Goal: Information Seeking & Learning: Find specific fact

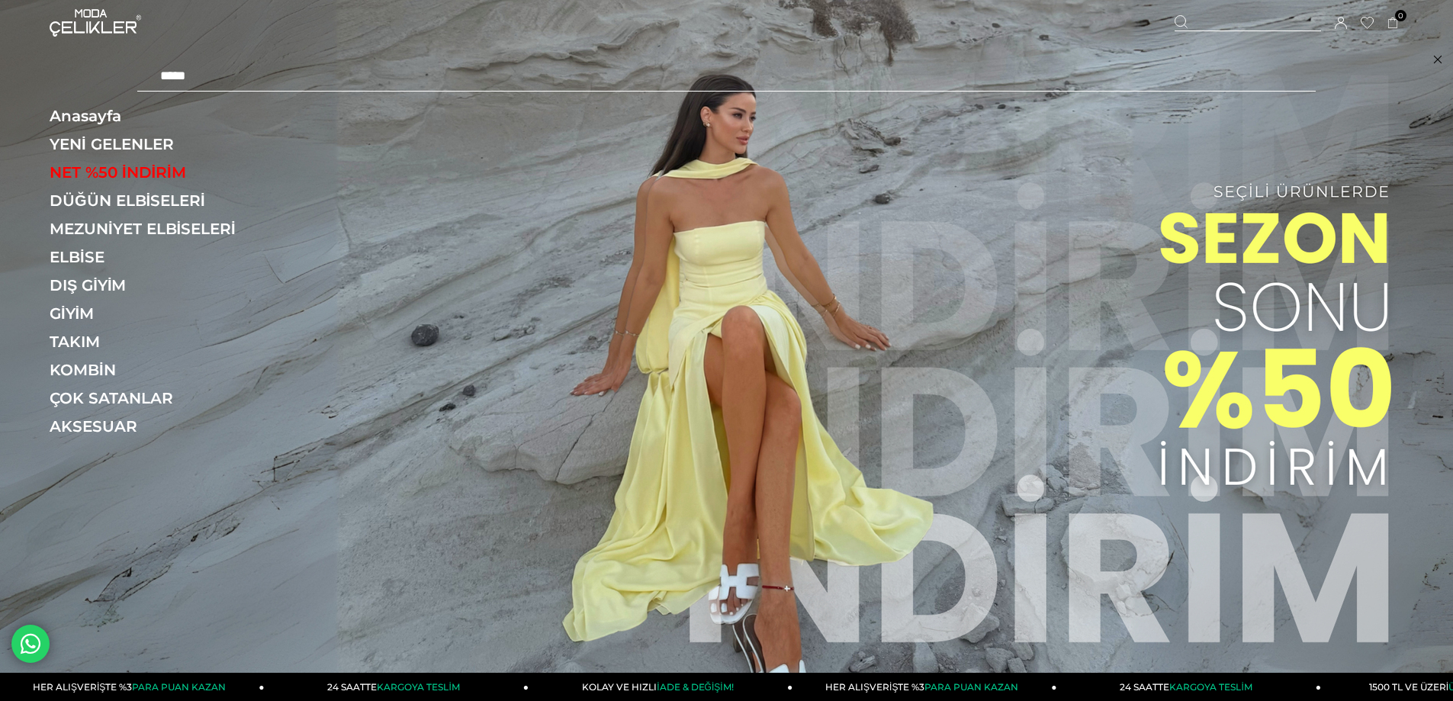
click at [288, 86] on input "text" at bounding box center [726, 76] width 1179 height 31
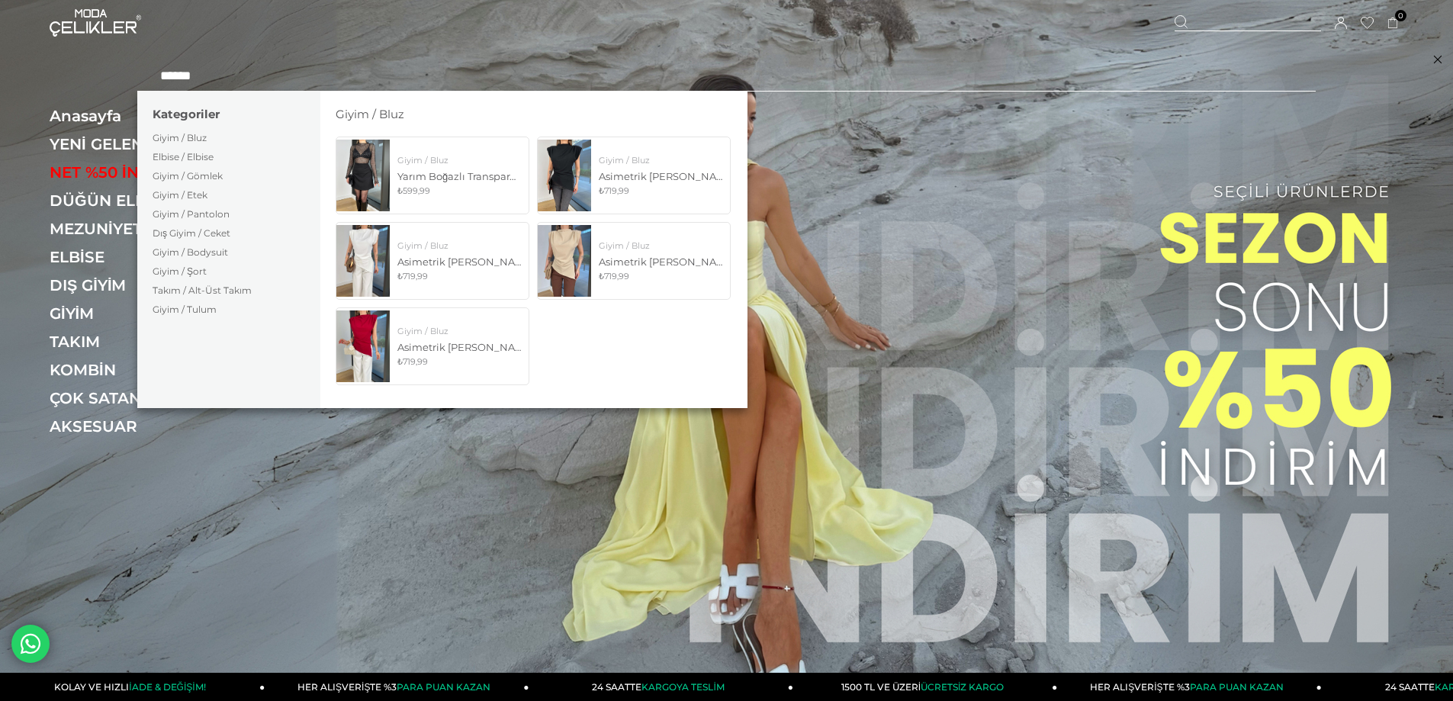
type input "******"
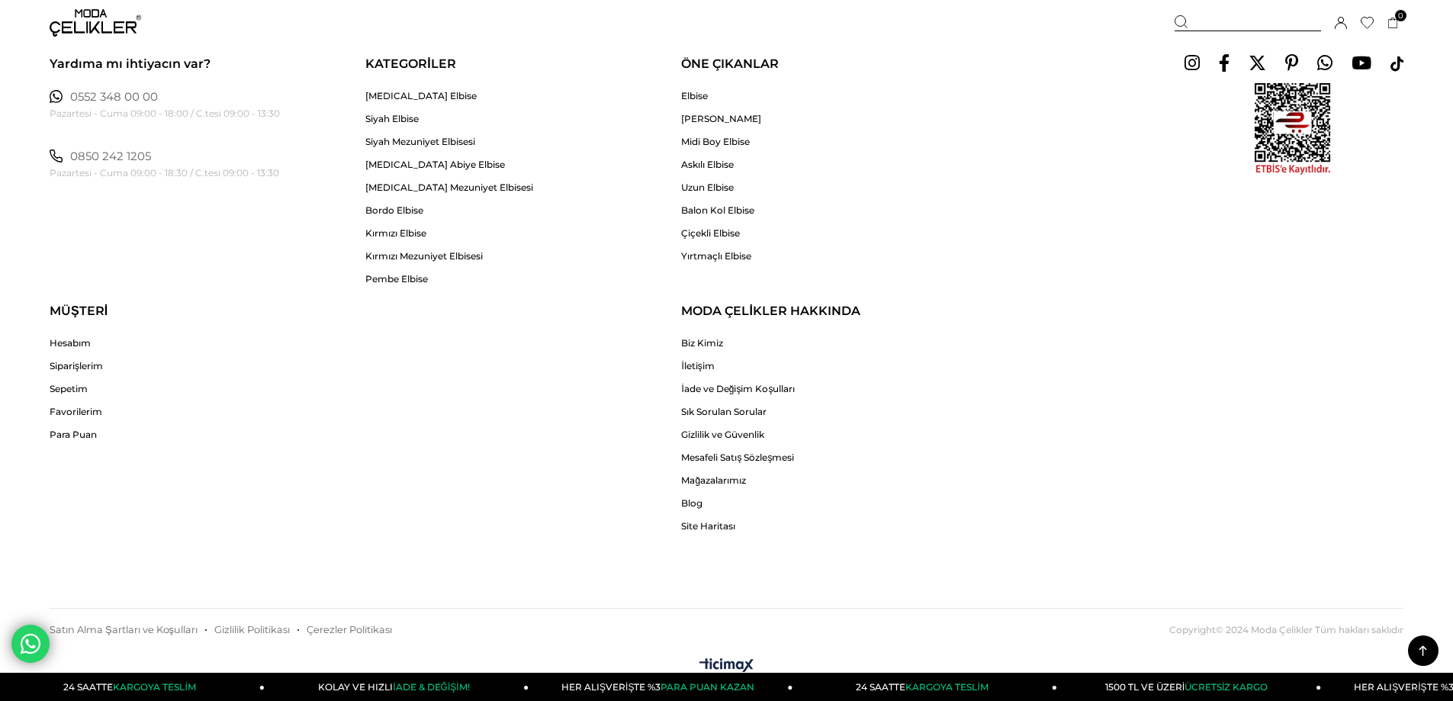
scroll to position [995, 0]
